Goal: Task Accomplishment & Management: Complete application form

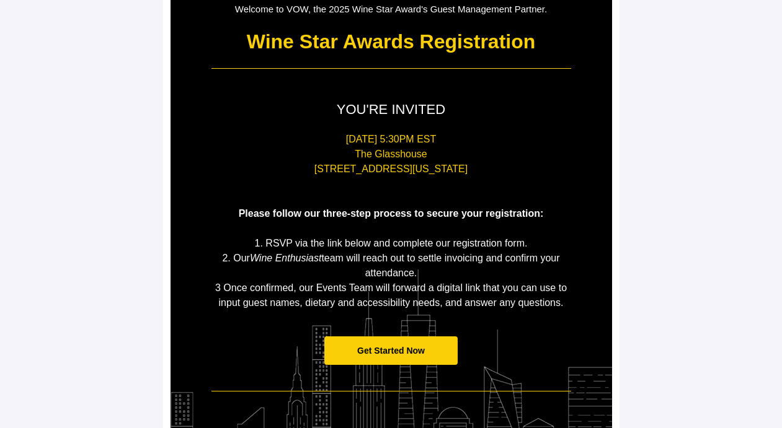
scroll to position [147, 0]
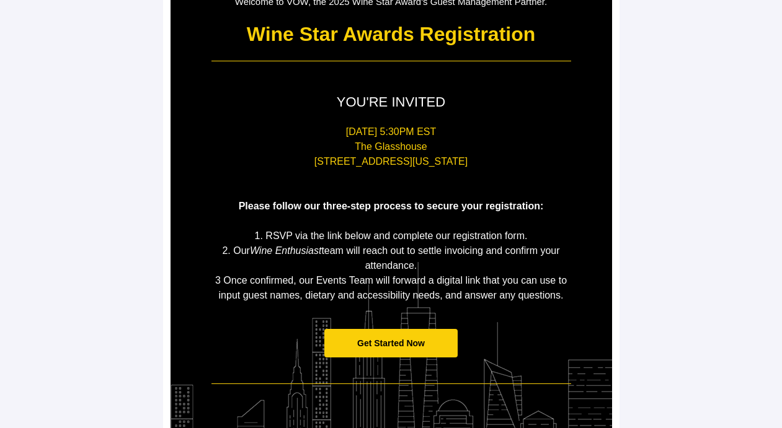
click at [381, 347] on span "Get Started Now" at bounding box center [391, 344] width 68 height 10
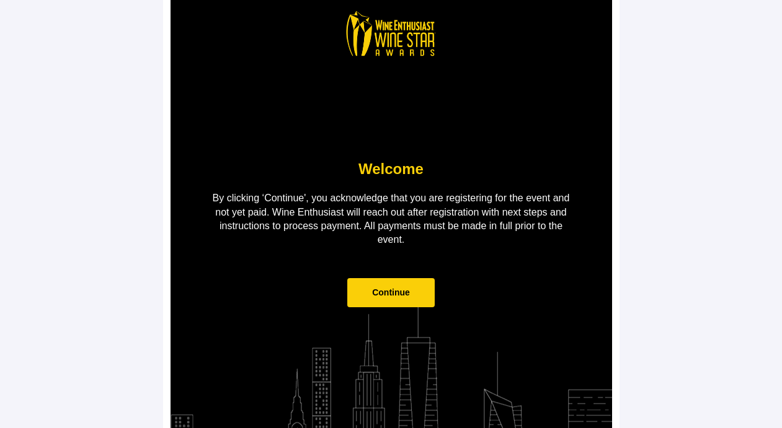
scroll to position [64, 0]
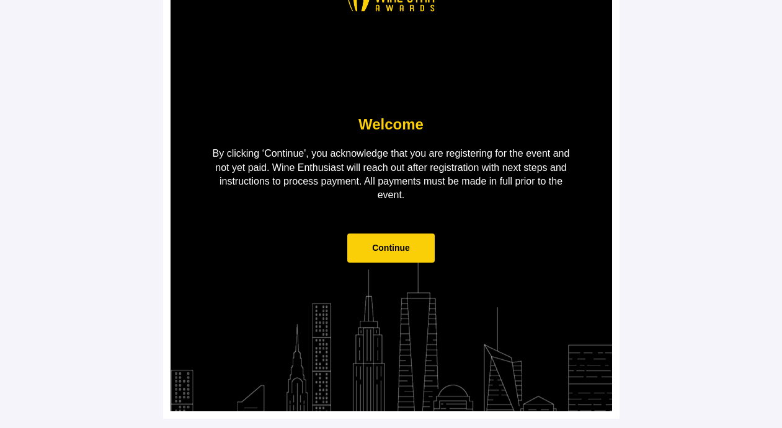
click at [391, 259] on span "Continue" at bounding box center [390, 248] width 87 height 29
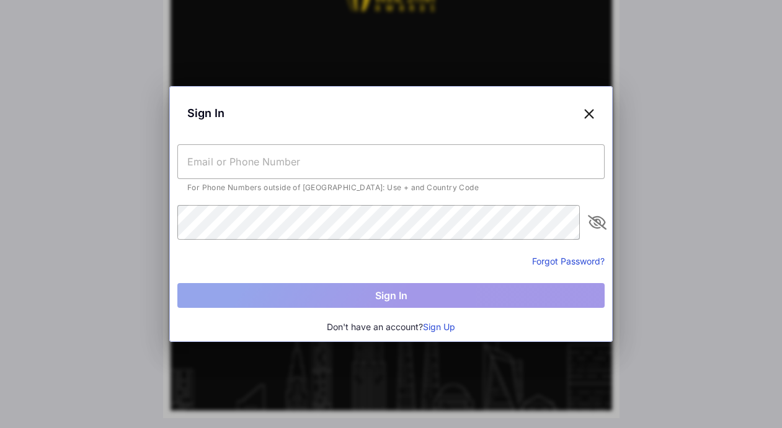
scroll to position [0, 0]
click at [430, 170] on input "text" at bounding box center [390, 161] width 427 height 35
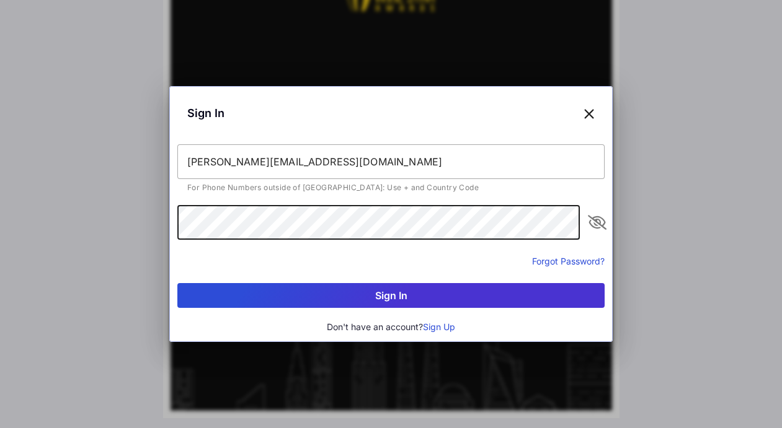
click at [177, 283] on button "Sign In" at bounding box center [390, 295] width 427 height 25
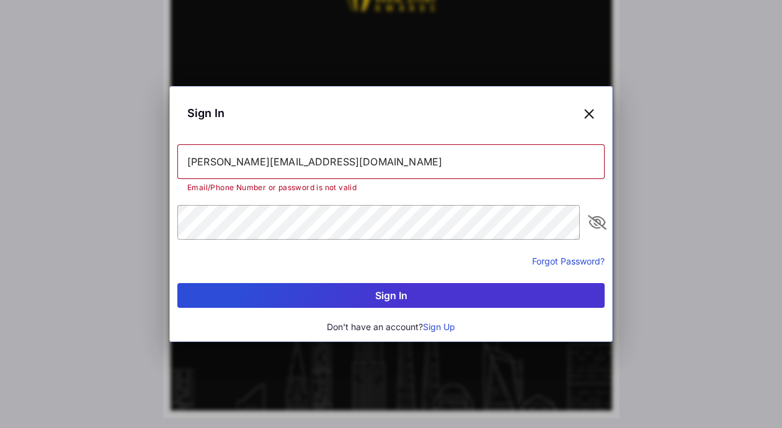
click at [598, 221] on icon "appended action" at bounding box center [597, 222] width 15 height 15
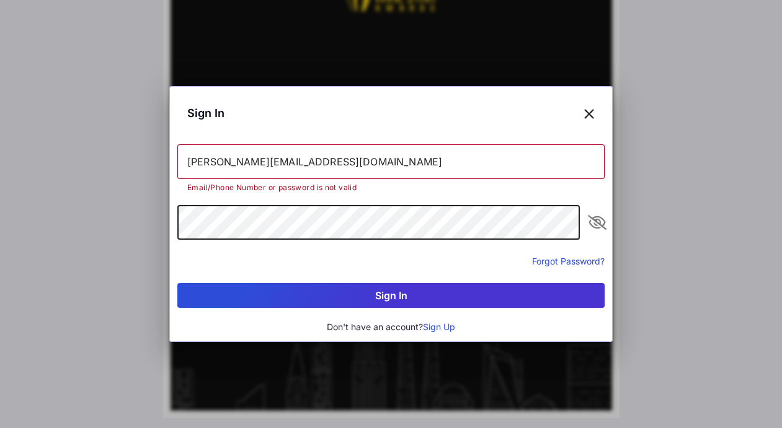
click at [592, 229] on icon "appended action" at bounding box center [597, 222] width 15 height 15
click at [121, 220] on div "Sign In [PERSON_NAME][EMAIL_ADDRESS][DOMAIN_NAME] Email/Phone Number or passwor…" at bounding box center [391, 214] width 782 height 428
click at [177, 283] on button "Sign In" at bounding box center [390, 295] width 427 height 25
click at [120, 213] on div "Sign In [PERSON_NAME][EMAIL_ADDRESS][DOMAIN_NAME] Email/Phone Number or passwor…" at bounding box center [391, 214] width 782 height 428
click at [177, 283] on button "Sign In" at bounding box center [390, 295] width 427 height 25
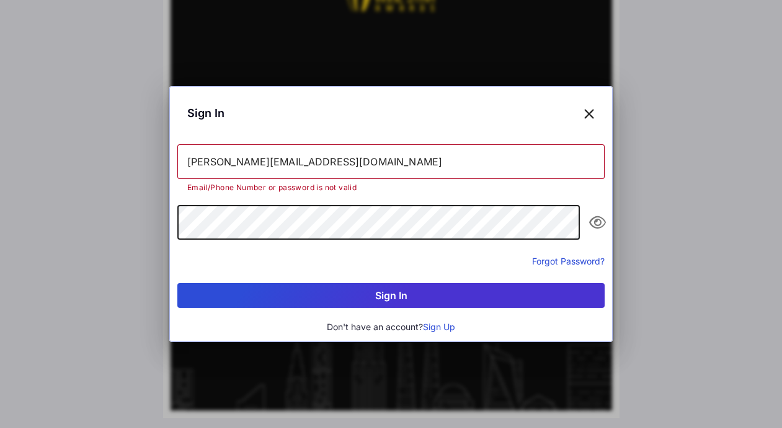
click at [143, 223] on div "Sign In [PERSON_NAME][EMAIL_ADDRESS][DOMAIN_NAME] Email/Phone Number or passwor…" at bounding box center [391, 214] width 782 height 428
click at [282, 301] on button "Sign In" at bounding box center [390, 295] width 427 height 25
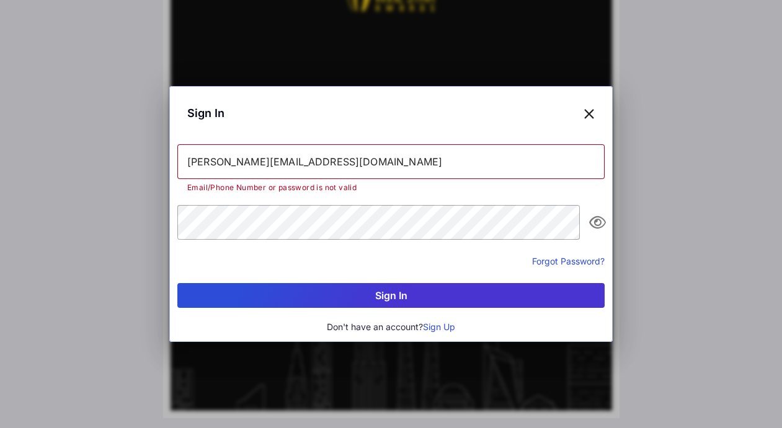
click at [344, 170] on input "[PERSON_NAME][EMAIL_ADDRESS][DOMAIN_NAME]" at bounding box center [390, 161] width 427 height 35
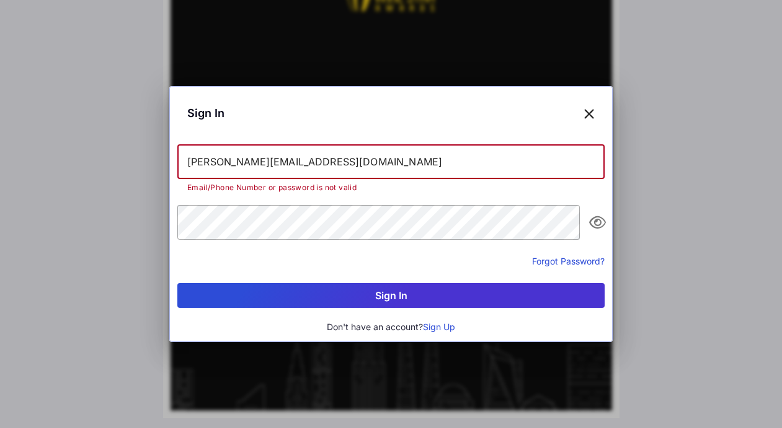
drag, startPoint x: 298, startPoint y: 167, endPoint x: 151, endPoint y: 149, distance: 147.5
click at [151, 149] on div "Sign In [PERSON_NAME][EMAIL_ADDRESS][DOMAIN_NAME] Email/Phone Number or passwor…" at bounding box center [391, 214] width 782 height 428
paste input "J"
type input "[PERSON_NAME][EMAIL_ADDRESS][DOMAIN_NAME]"
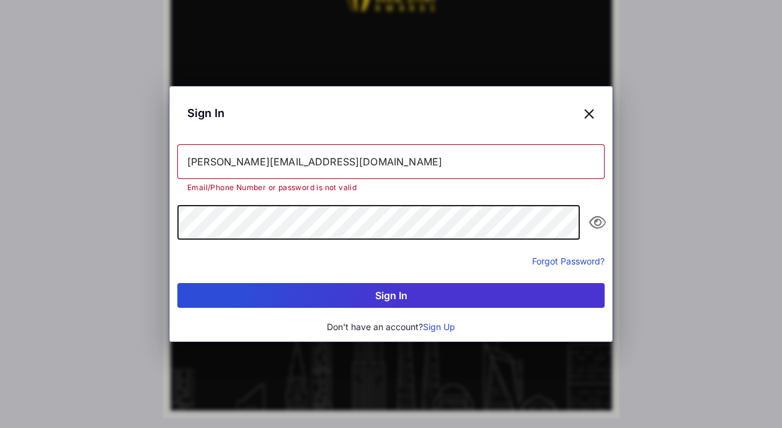
click at [138, 212] on div "Sign In [PERSON_NAME][EMAIL_ADDRESS][DOMAIN_NAME] Email/Phone Number or passwor…" at bounding box center [391, 214] width 782 height 428
click at [177, 283] on button "Sign In" at bounding box center [390, 295] width 427 height 25
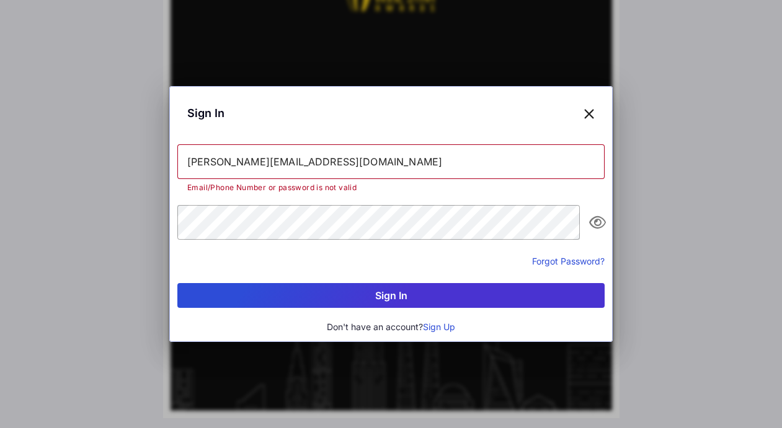
click at [440, 328] on button "Sign Up" at bounding box center [439, 328] width 32 height 14
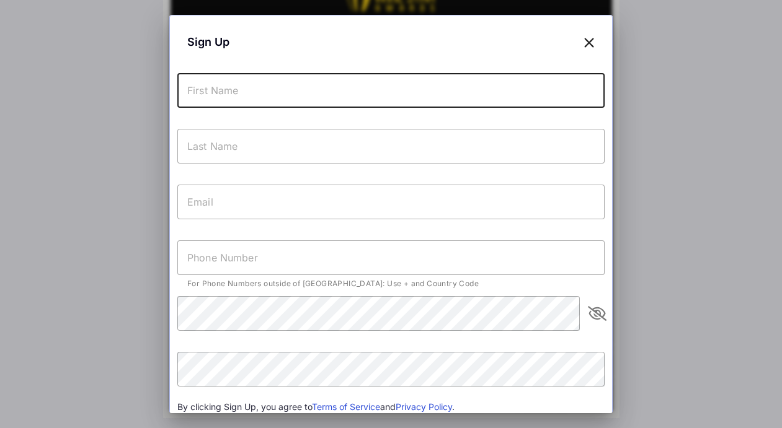
click at [464, 84] on input "text" at bounding box center [390, 90] width 427 height 35
type input "[PERSON_NAME]"
type input "[PHONE_NUMBER]"
click at [285, 198] on input "text" at bounding box center [390, 202] width 427 height 35
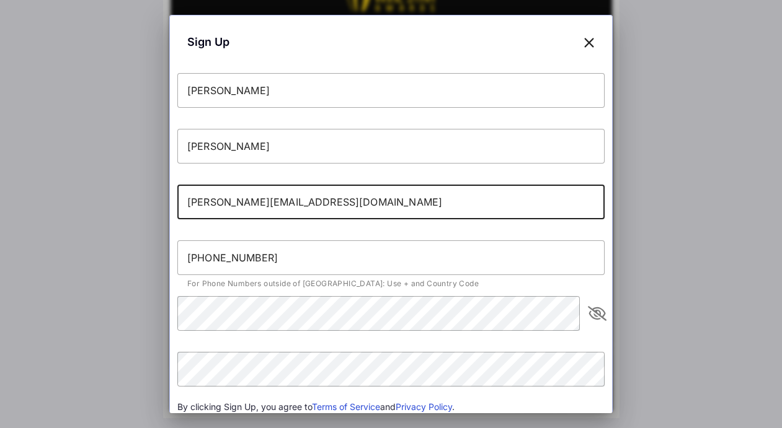
type input "[PERSON_NAME][EMAIL_ADDRESS][DOMAIN_NAME]"
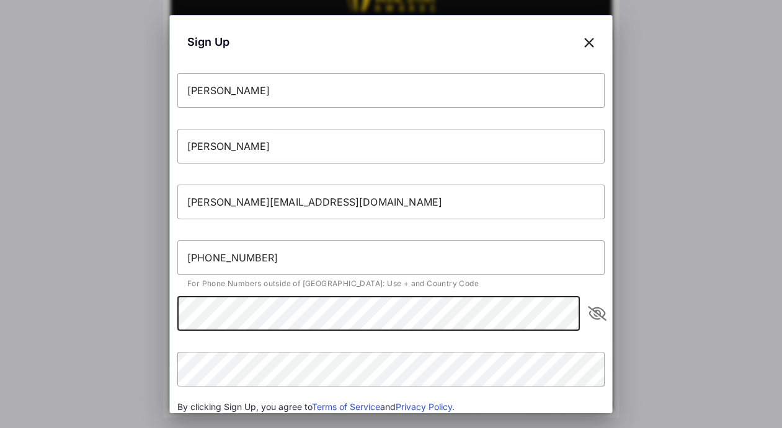
click at [592, 314] on icon "appended action" at bounding box center [597, 313] width 15 height 15
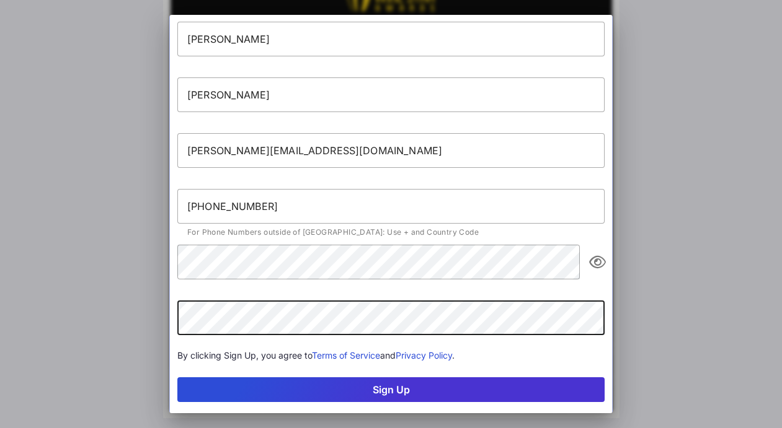
scroll to position [74, 0]
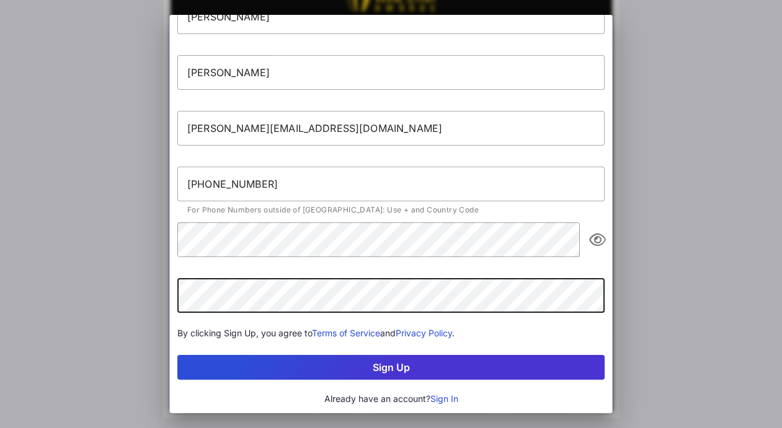
click at [402, 365] on button "Sign Up" at bounding box center [390, 367] width 427 height 25
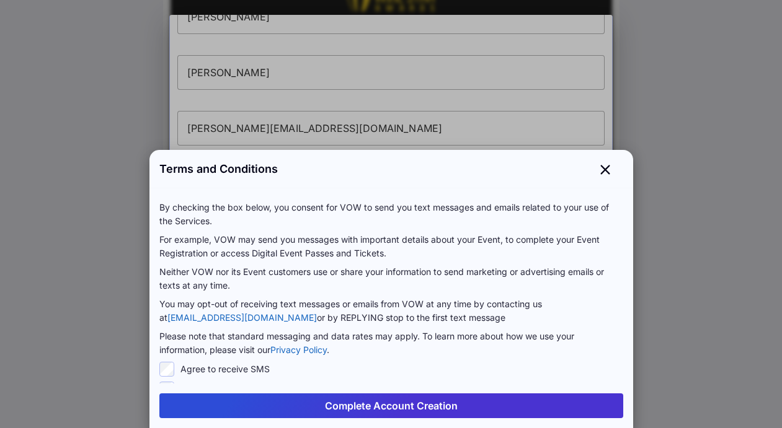
click at [383, 405] on button "Complete Account Creation" at bounding box center [391, 406] width 464 height 25
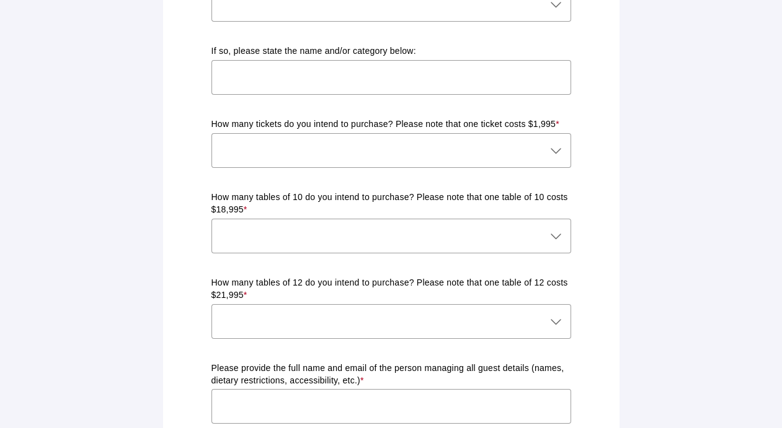
scroll to position [572, 0]
